Goal: Task Accomplishment & Management: Complete application form

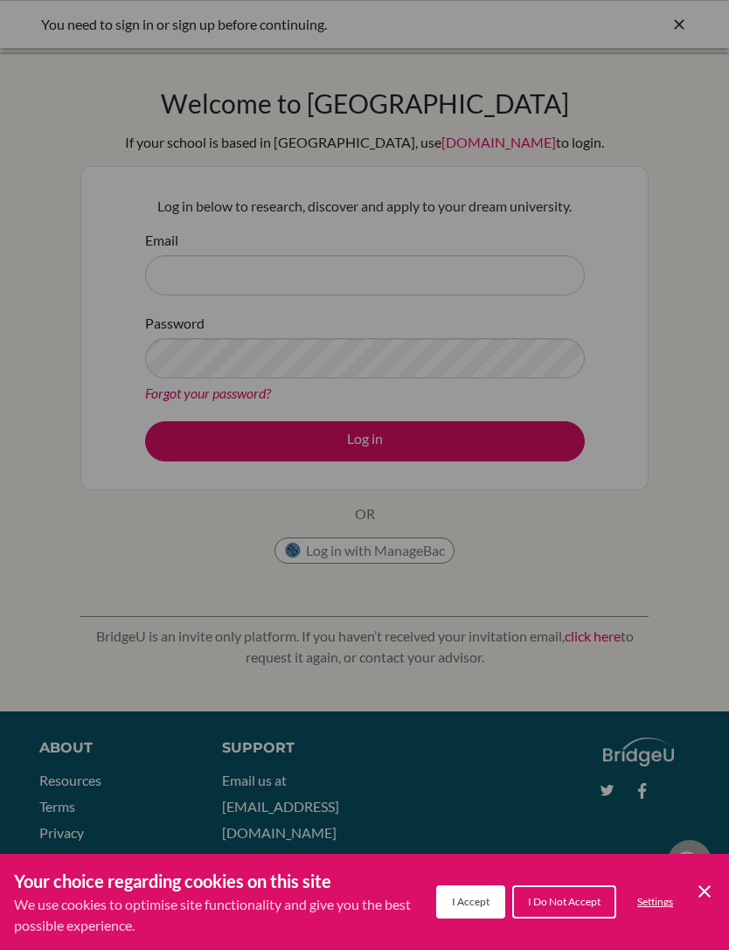
click at [707, 310] on div "Cookie Preferences" at bounding box center [364, 475] width 729 height 950
click at [461, 902] on span "I Accept" at bounding box center [471, 901] width 38 height 13
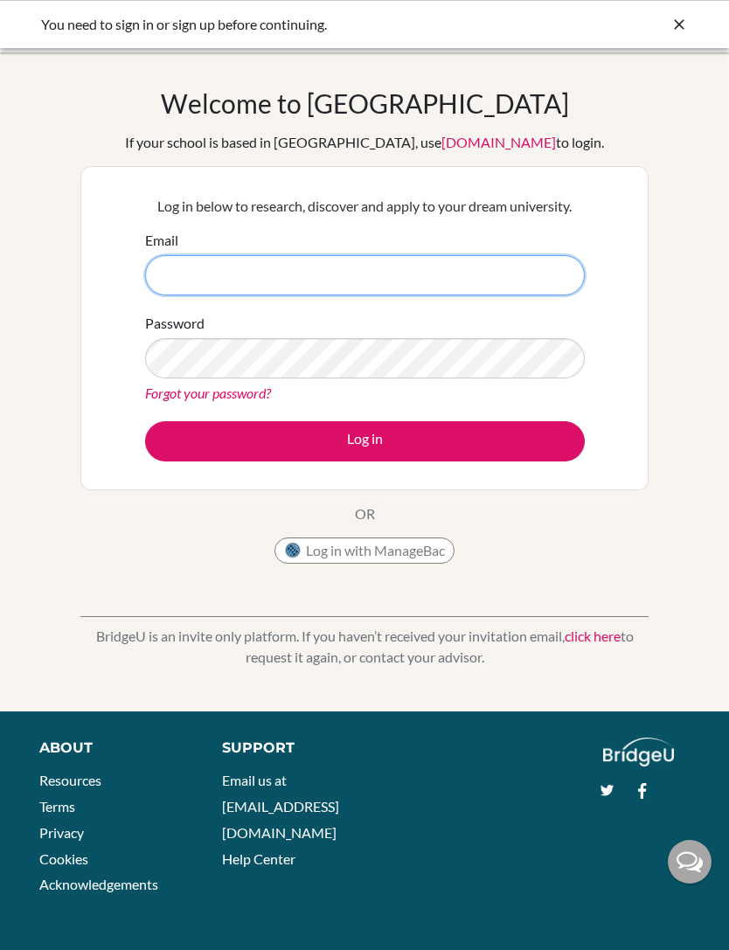
click at [519, 255] on input "Email" at bounding box center [365, 275] width 440 height 40
click at [521, 289] on input "Email" at bounding box center [365, 275] width 440 height 40
type input "muhammad.chohan.2027@pupil.stfrancis.com.br"
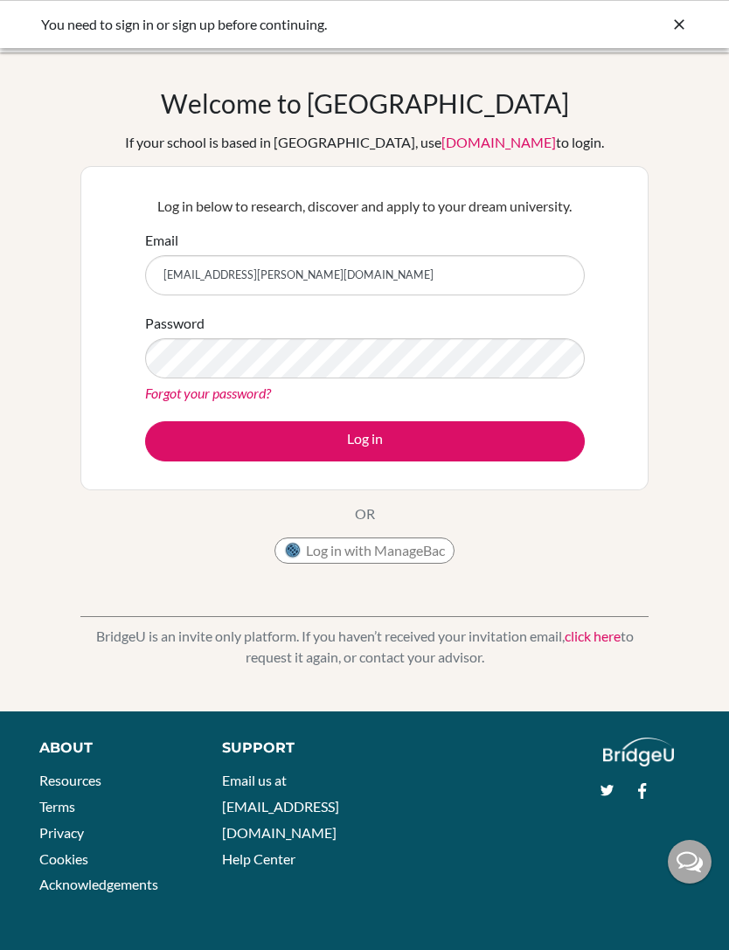
click at [309, 547] on button "Log in with ManageBac" at bounding box center [365, 551] width 180 height 26
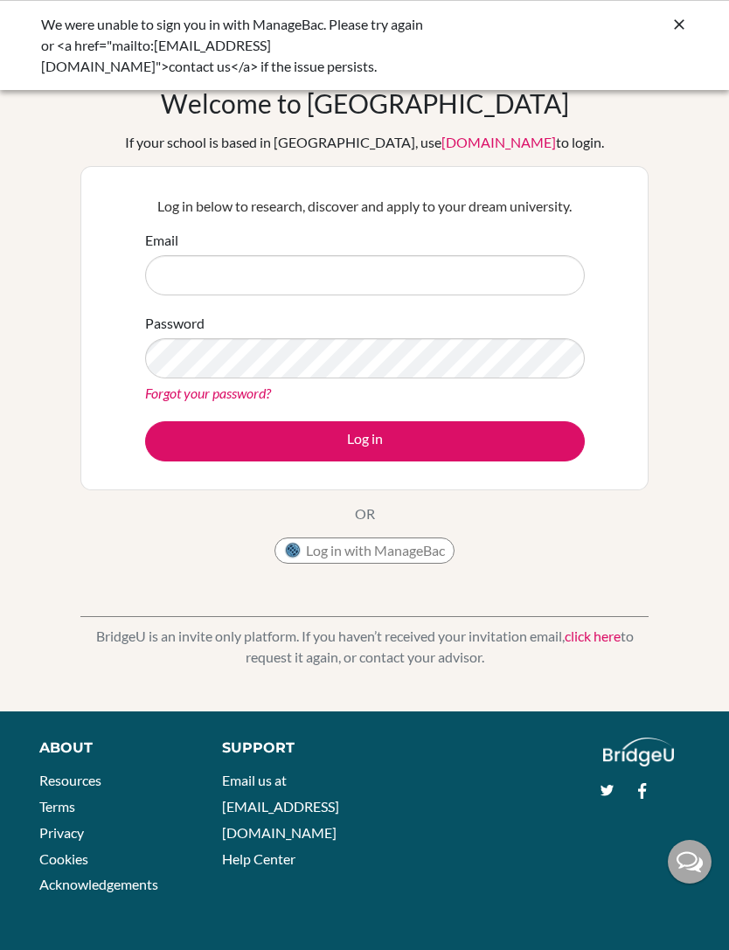
click at [692, 14] on div "We were unable to sign you in with ManageBac. Please try again or <a href="mail…" at bounding box center [364, 45] width 729 height 90
click at [678, 21] on icon at bounding box center [679, 24] width 17 height 17
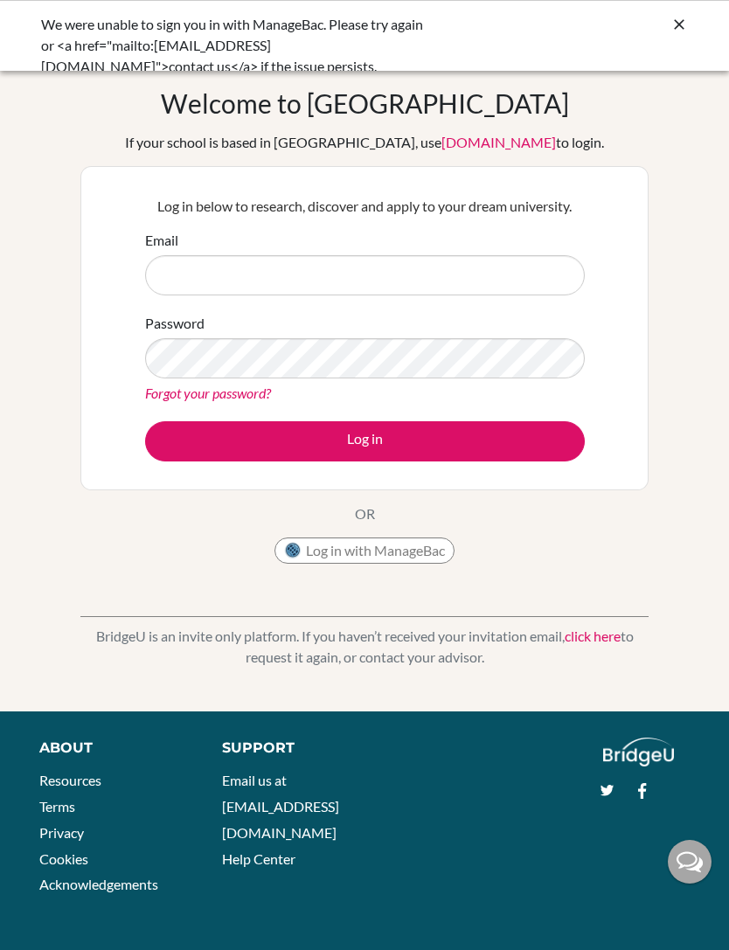
click at [686, 22] on icon at bounding box center [679, 24] width 17 height 17
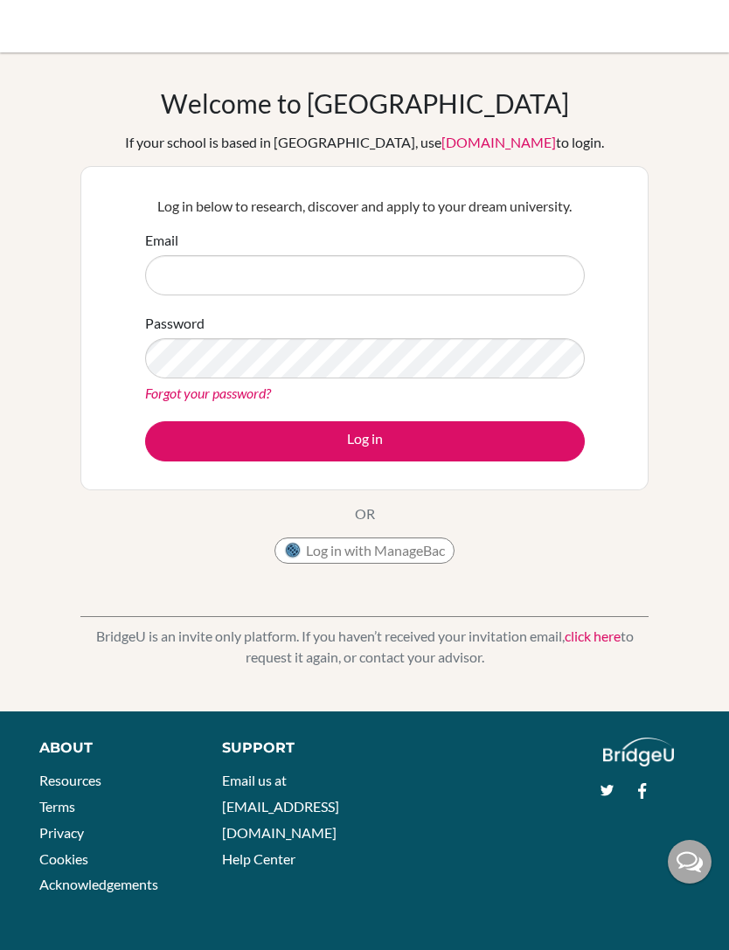
click at [360, 559] on button "Log in with ManageBac" at bounding box center [365, 551] width 180 height 26
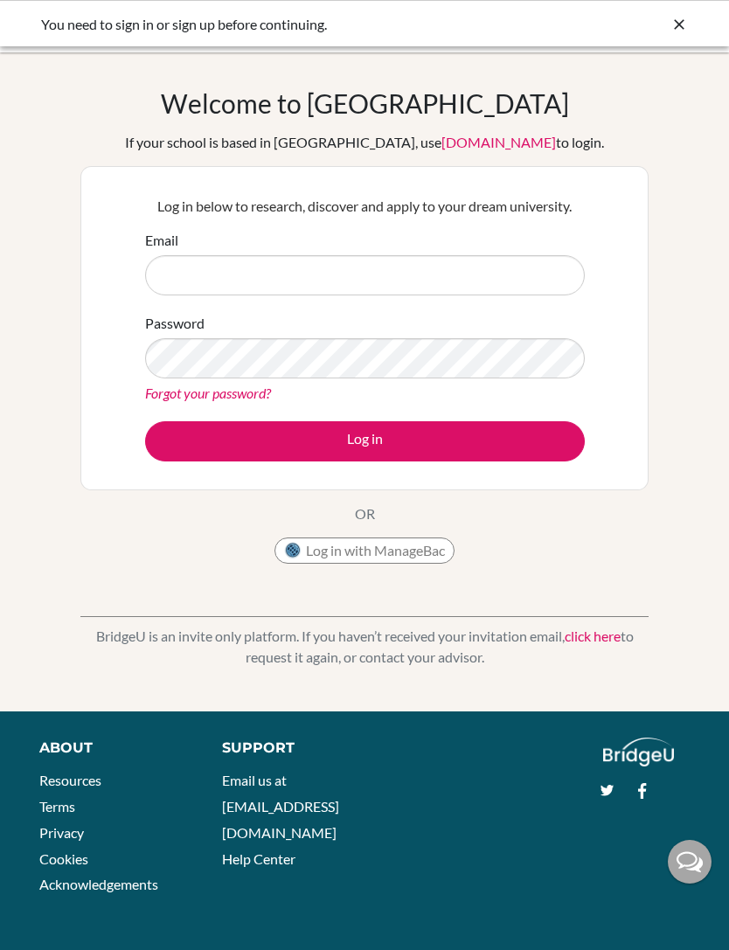
click at [402, 556] on button "Log in with ManageBac" at bounding box center [365, 551] width 180 height 26
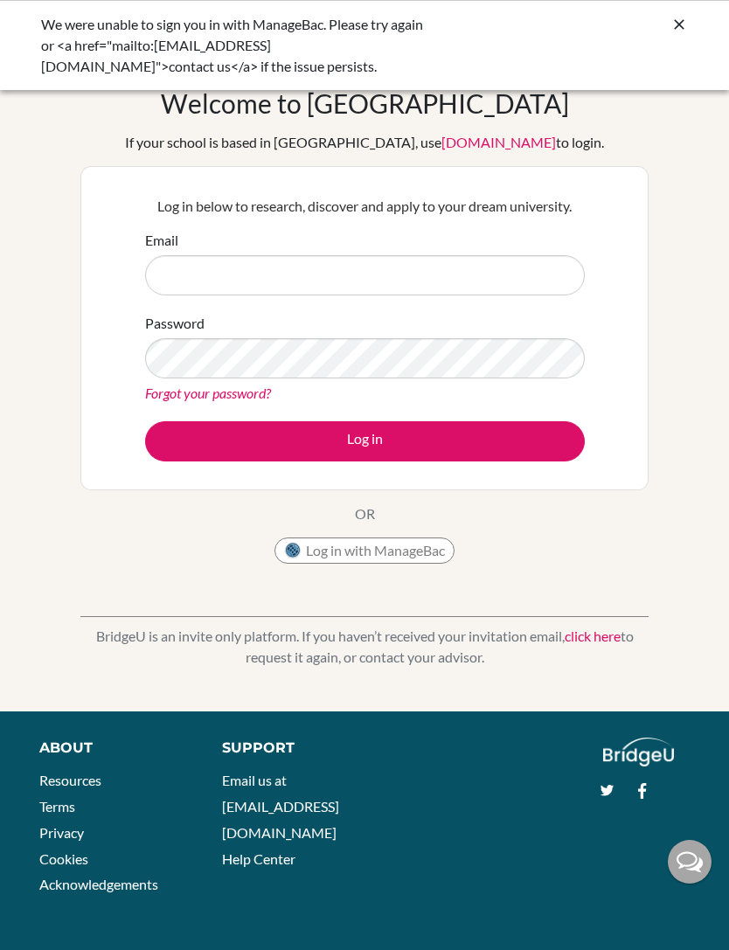
click at [443, 544] on button "Log in with ManageBac" at bounding box center [365, 551] width 180 height 26
click at [683, 25] on icon at bounding box center [679, 24] width 17 height 17
click at [531, 272] on input "Email" at bounding box center [365, 275] width 440 height 40
click at [426, 533] on div "Welcome to BridgeU If your school is based in China, use app.bridge-u.com.cn to…" at bounding box center [364, 329] width 568 height 485
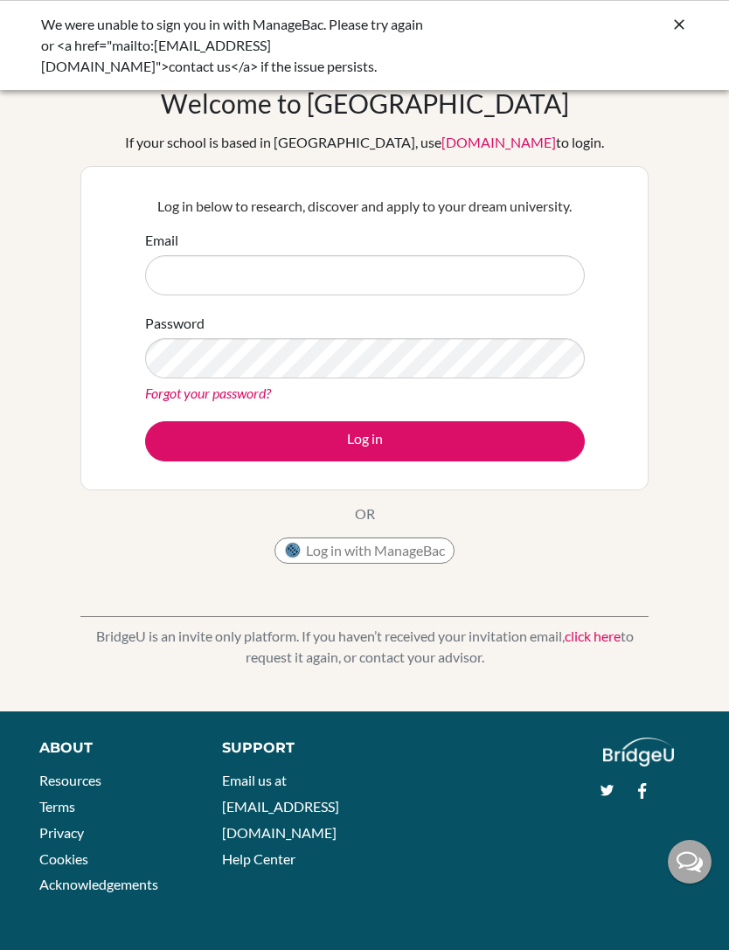
click at [421, 547] on button "Log in with ManageBac" at bounding box center [365, 551] width 180 height 26
click at [432, 550] on button "Log in with ManageBac" at bounding box center [365, 551] width 180 height 26
click at [697, 22] on div "We were unable to sign you in with ManageBac. Please try again or <a href="mail…" at bounding box center [364, 45] width 729 height 90
click at [685, 26] on icon at bounding box center [679, 24] width 17 height 17
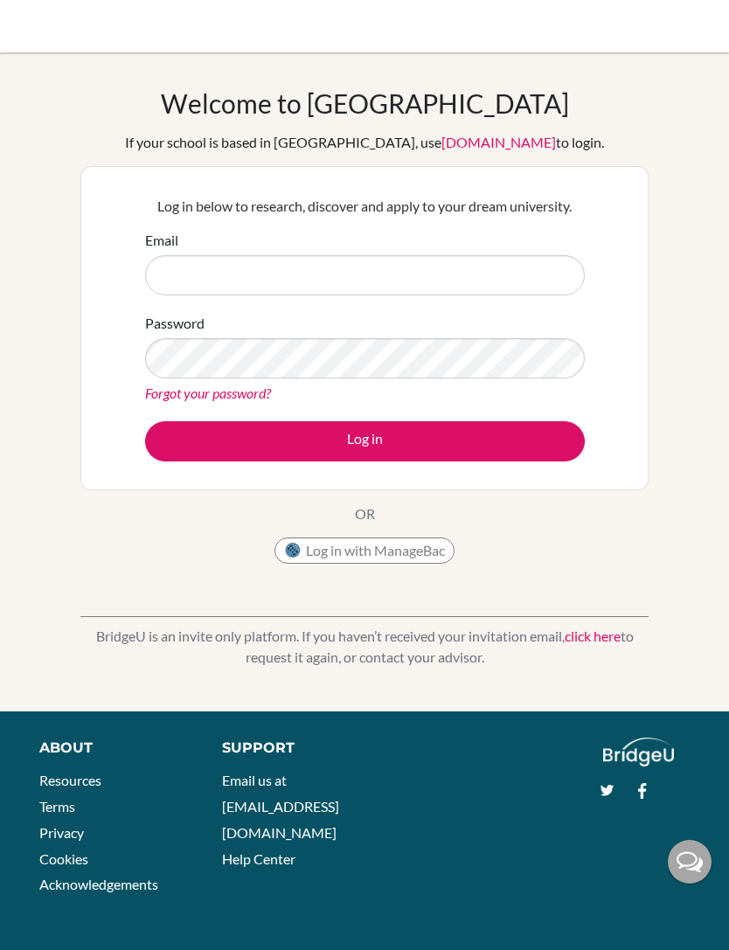
click at [433, 544] on button "Log in with ManageBac" at bounding box center [365, 551] width 180 height 26
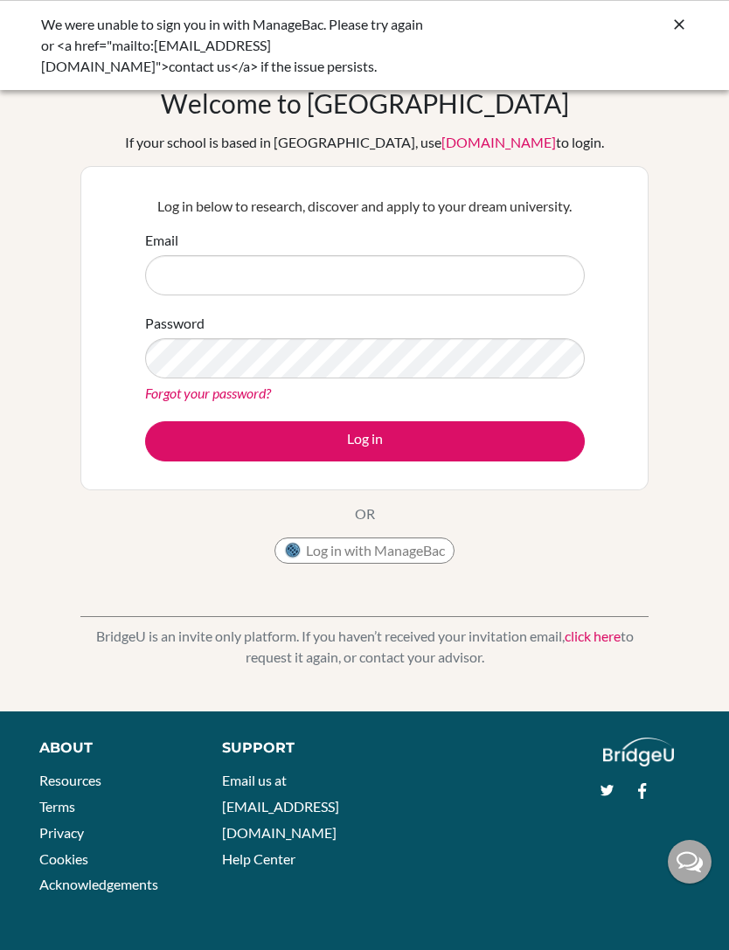
click at [435, 525] on div "Welcome to [GEOGRAPHIC_DATA] If your school is based in [GEOGRAPHIC_DATA], use …" at bounding box center [364, 329] width 568 height 485
click at [408, 563] on button "Log in with ManageBac" at bounding box center [365, 551] width 180 height 26
click at [699, 10] on div "We were unable to sign you in with ManageBac. Please try again or <a href="mail…" at bounding box center [364, 45] width 729 height 90
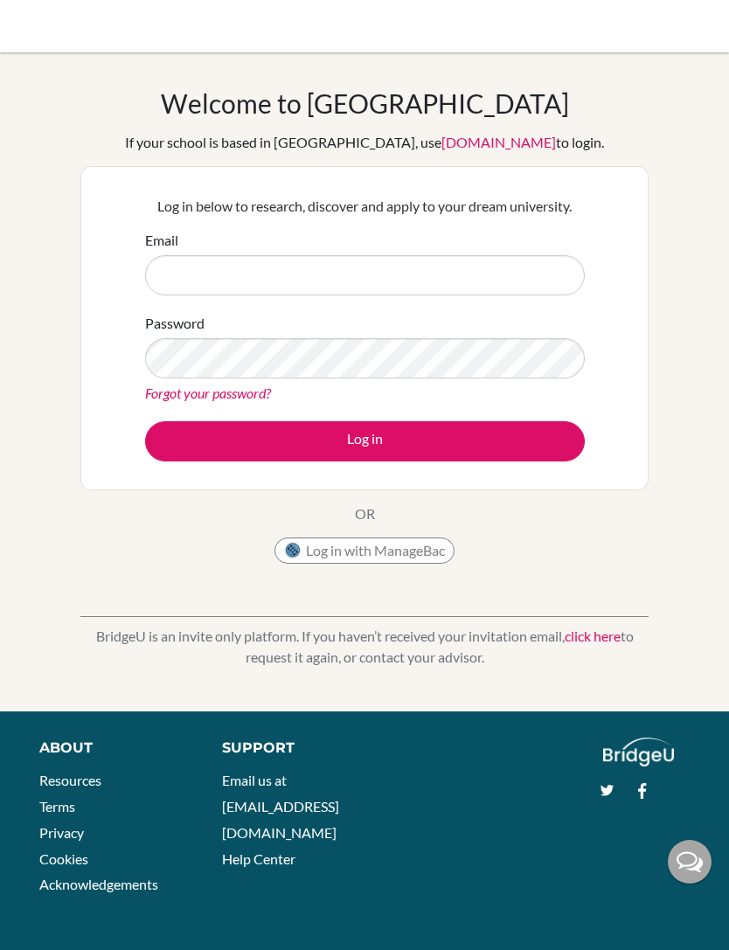
click at [399, 554] on button "Log in with ManageBac" at bounding box center [365, 551] width 180 height 26
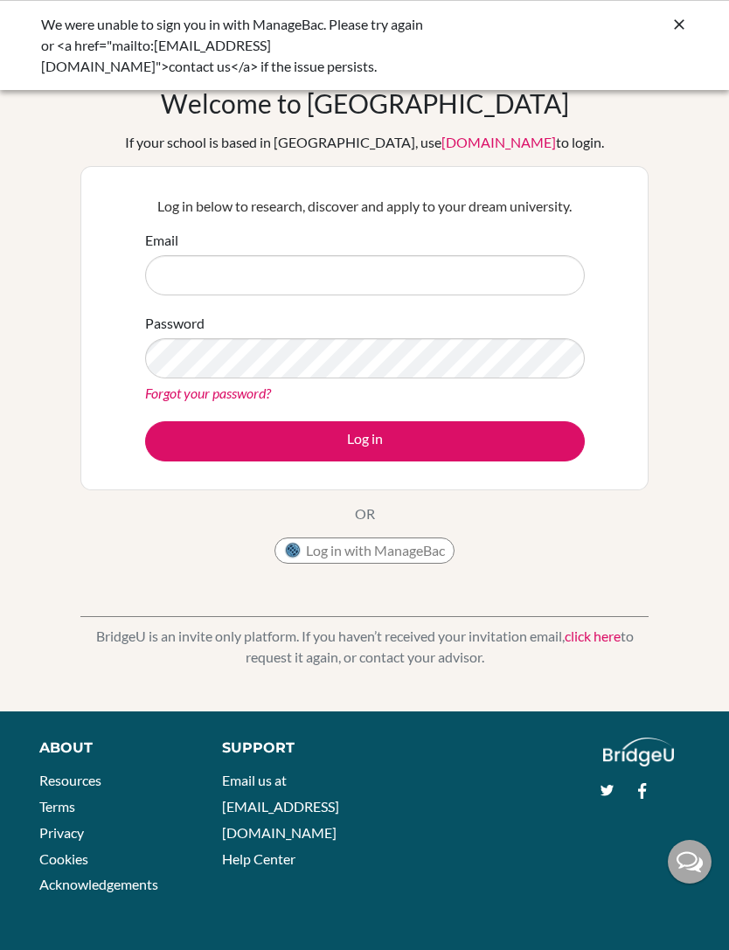
click at [686, 15] on div at bounding box center [679, 24] width 17 height 21
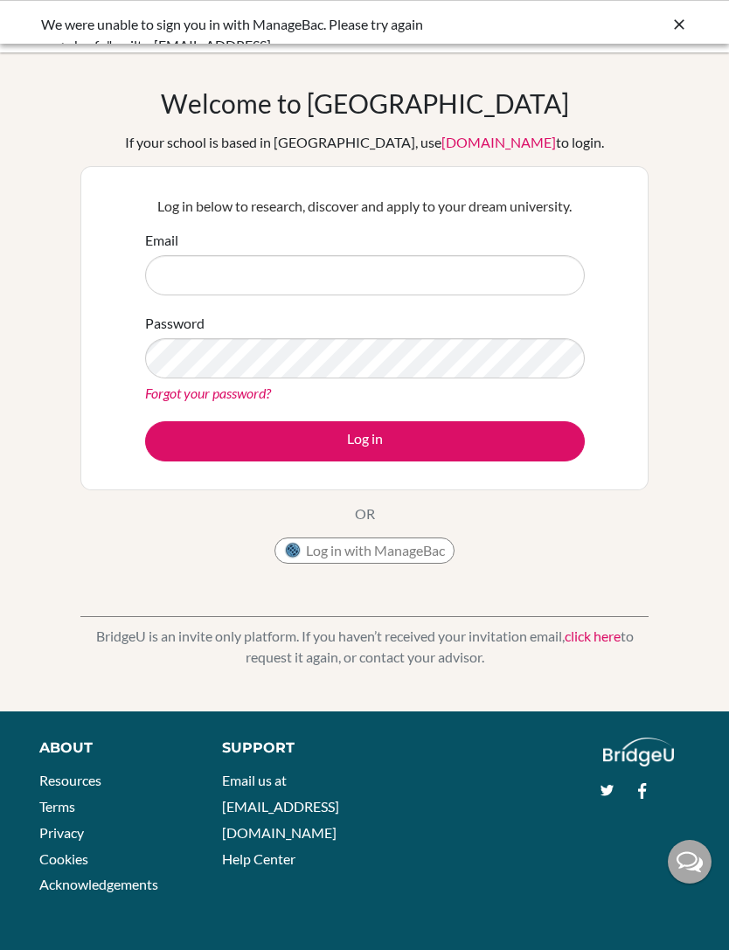
click at [681, 25] on div at bounding box center [365, 26] width 712 height 52
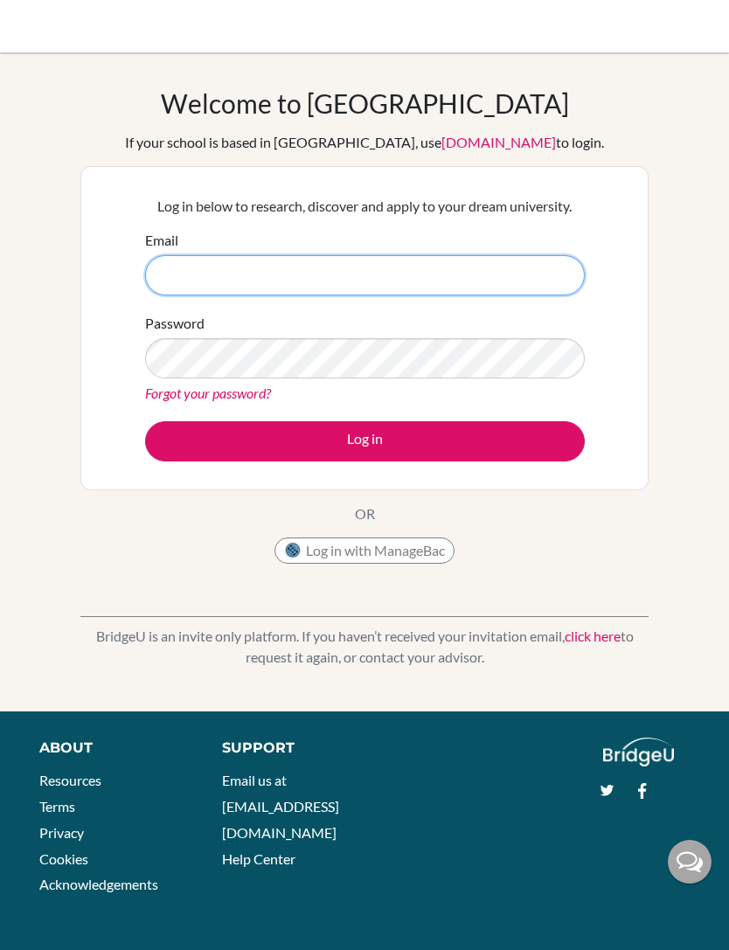
click at [177, 271] on input "Email" at bounding box center [365, 275] width 440 height 40
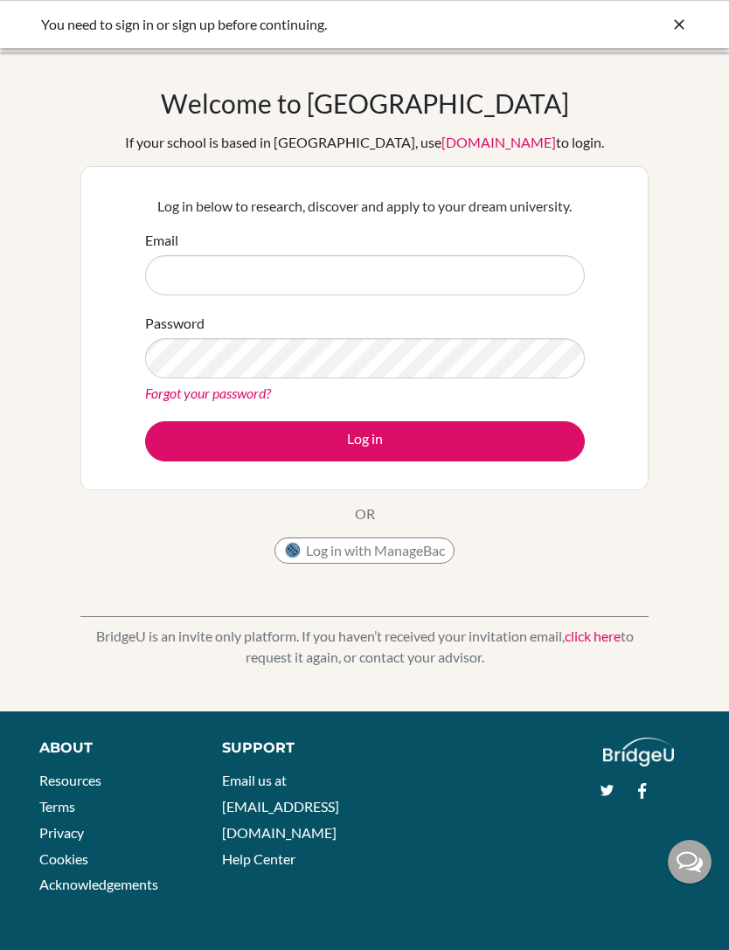
click at [174, 268] on input "Email" at bounding box center [365, 275] width 440 height 40
type input "muhammad.chohan.2027@pupil.stfrancis.com.br"
click at [546, 461] on button "Log in" at bounding box center [365, 441] width 440 height 40
